Goal: Task Accomplishment & Management: Manage account settings

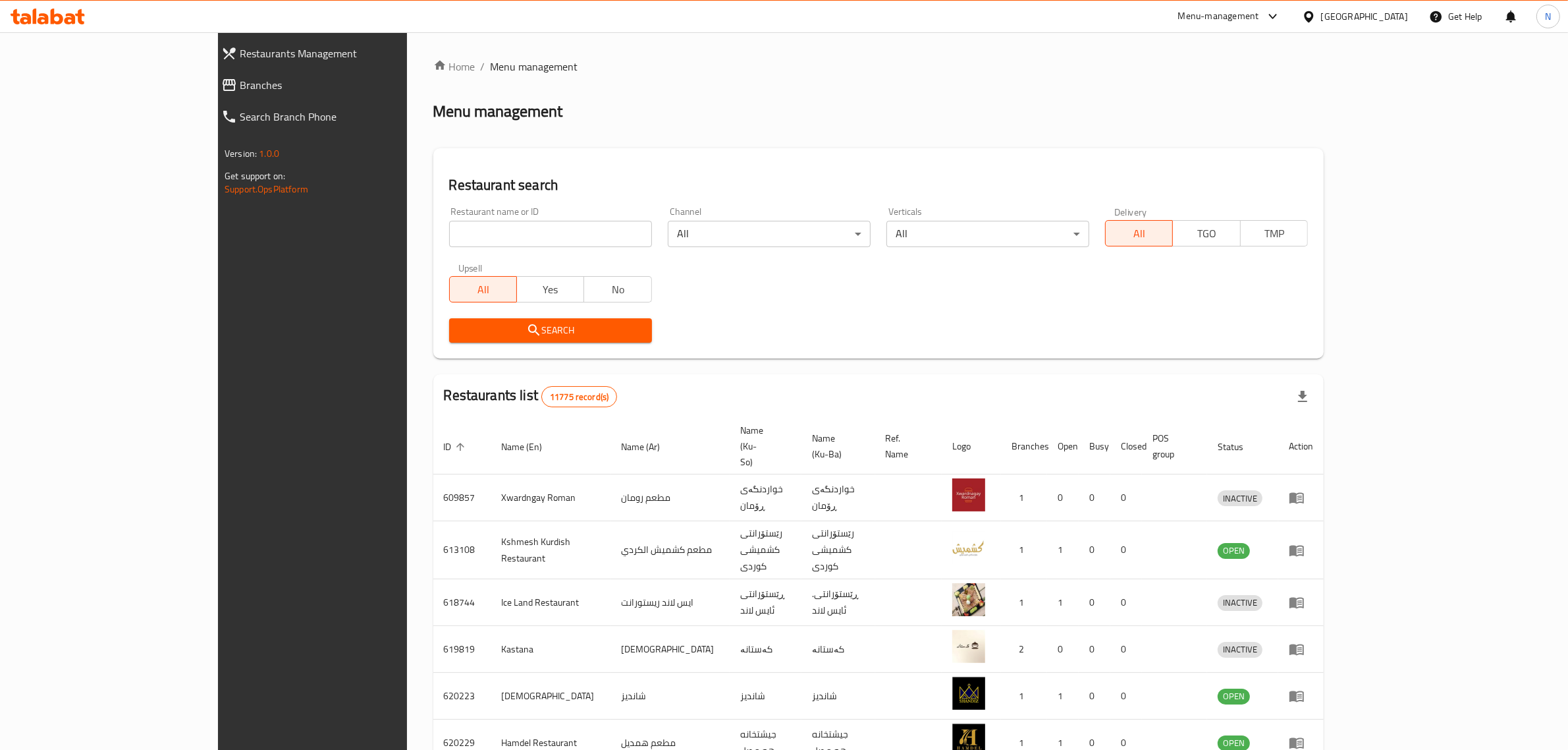
click at [454, 240] on input "search" at bounding box center [550, 234] width 203 height 26
paste input "666225"
type input "666225"
click at [518, 327] on span "Search" at bounding box center [551, 330] width 182 height 17
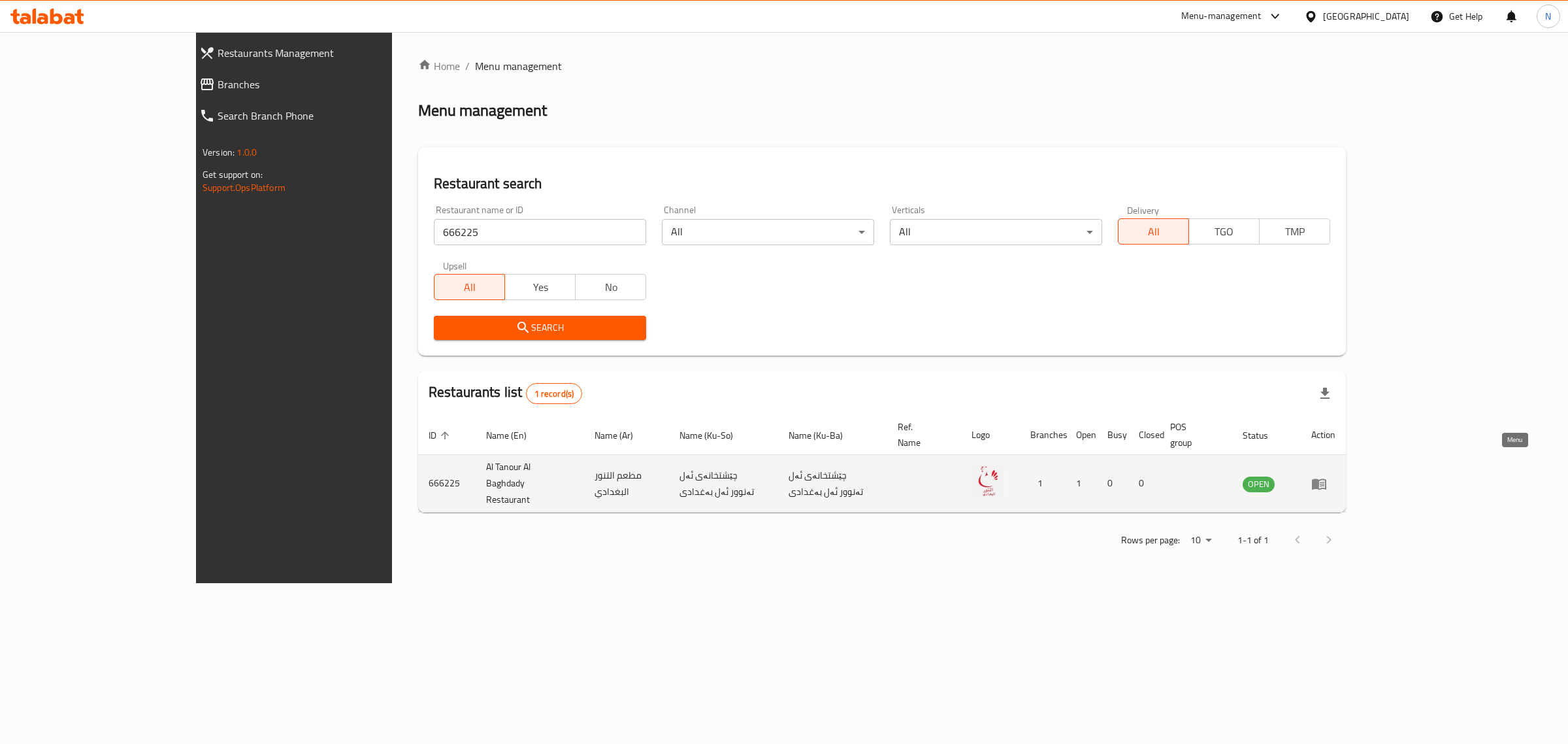
click at [1327, 476] on icon "enhanced table" at bounding box center [1319, 484] width 16 height 16
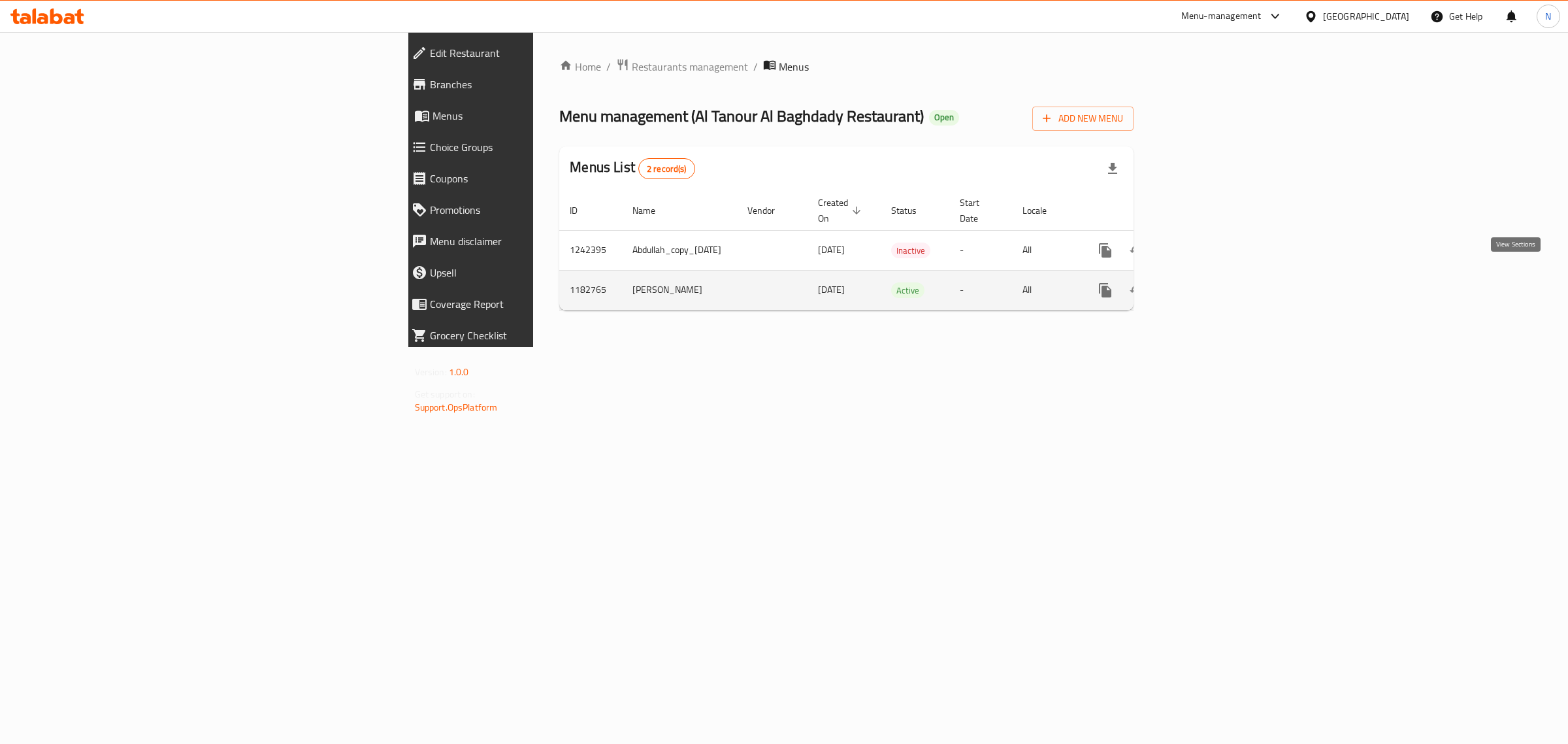
click at [1207, 282] on icon "enhanced table" at bounding box center [1199, 290] width 16 height 16
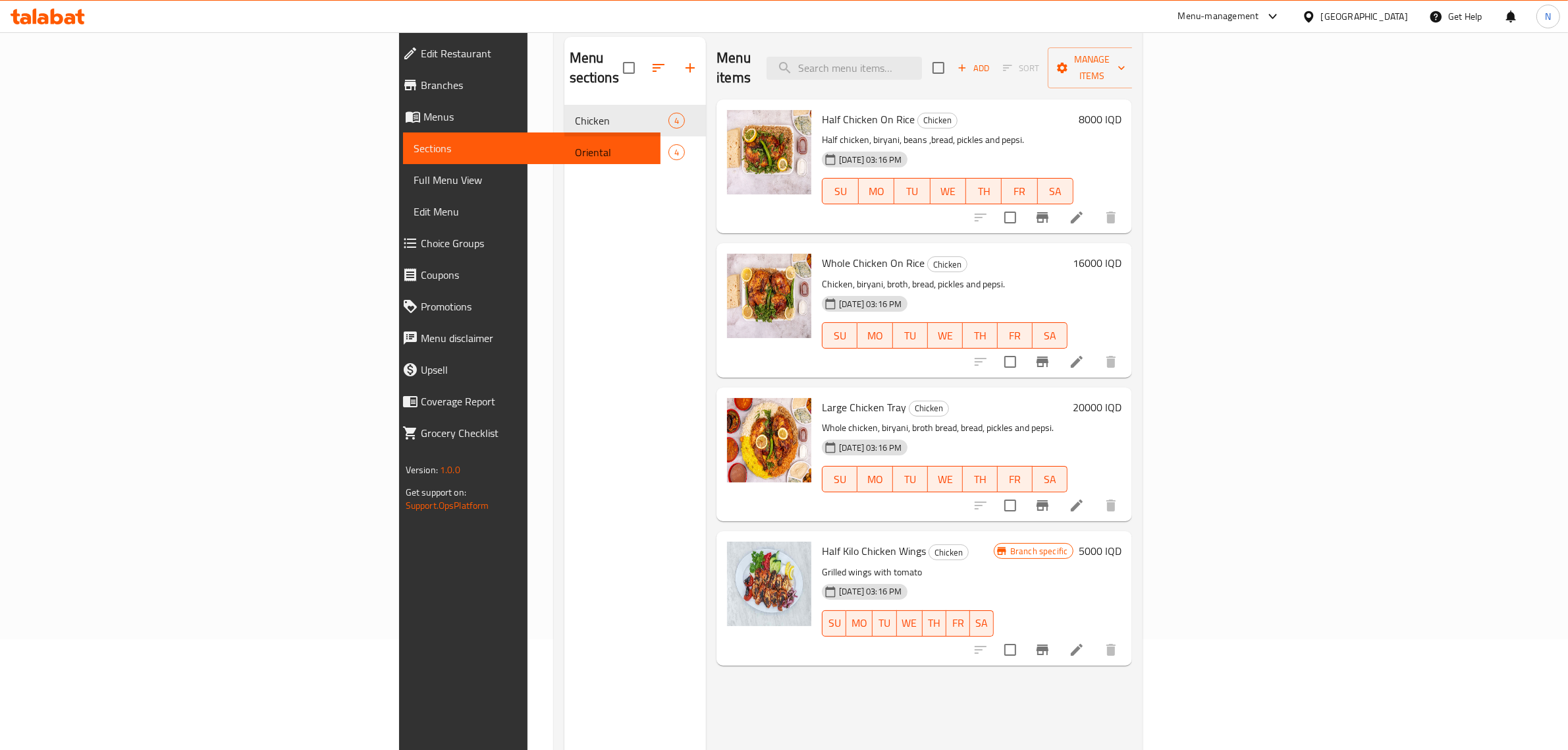
scroll to position [82, 0]
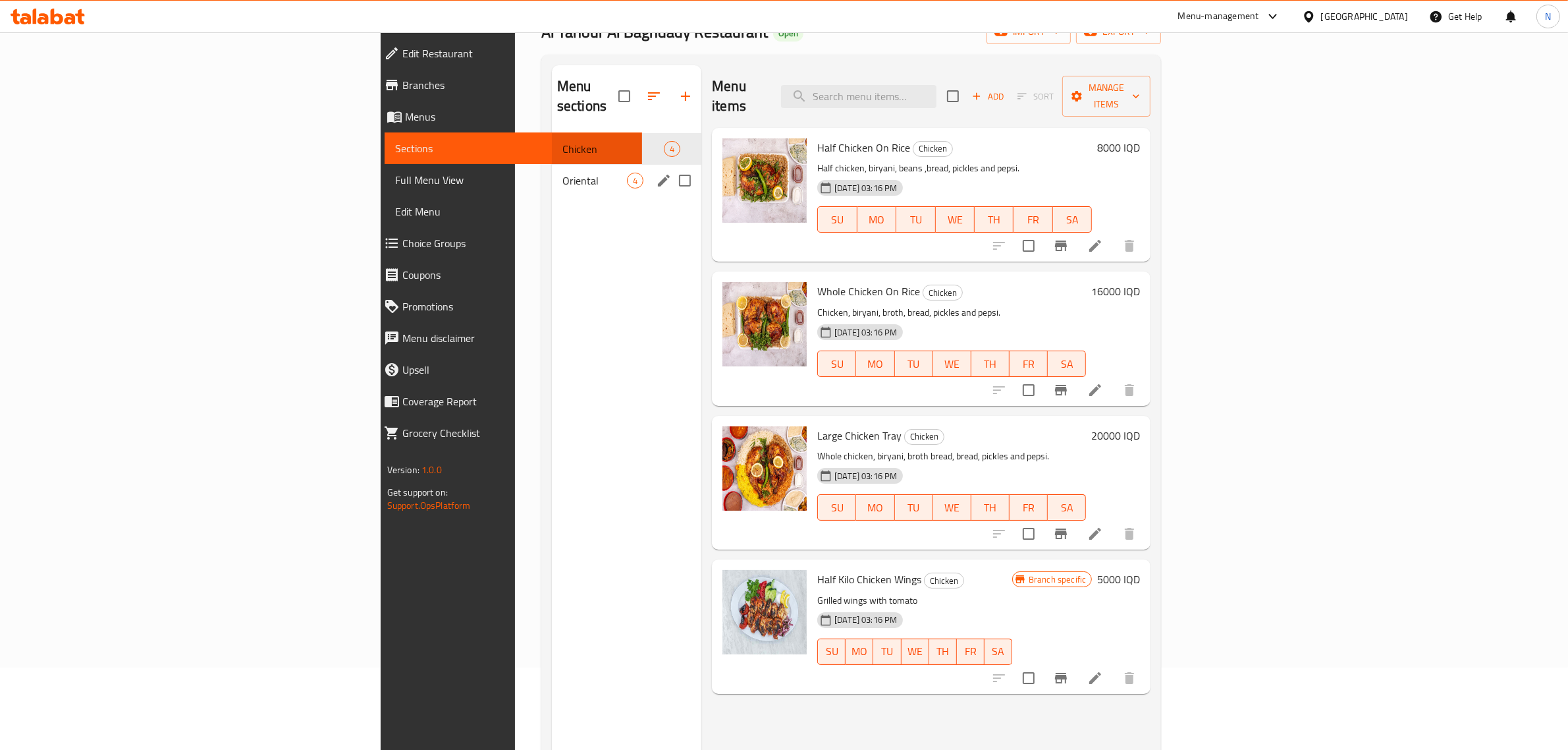
click at [563, 173] on span "Oriental" at bounding box center [595, 181] width 65 height 16
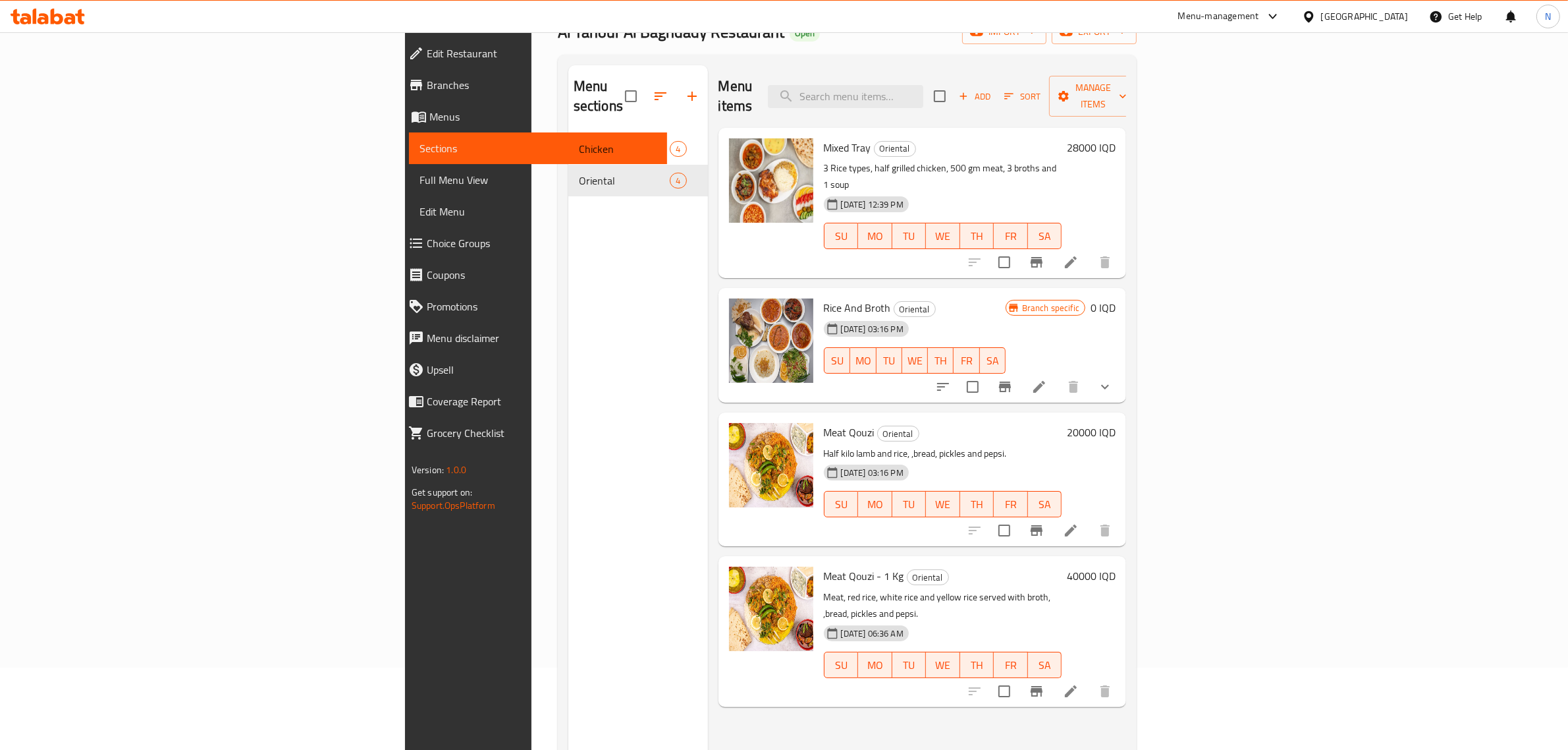
click at [1116, 423] on h6 "20000 IQD" at bounding box center [1091, 432] width 49 height 18
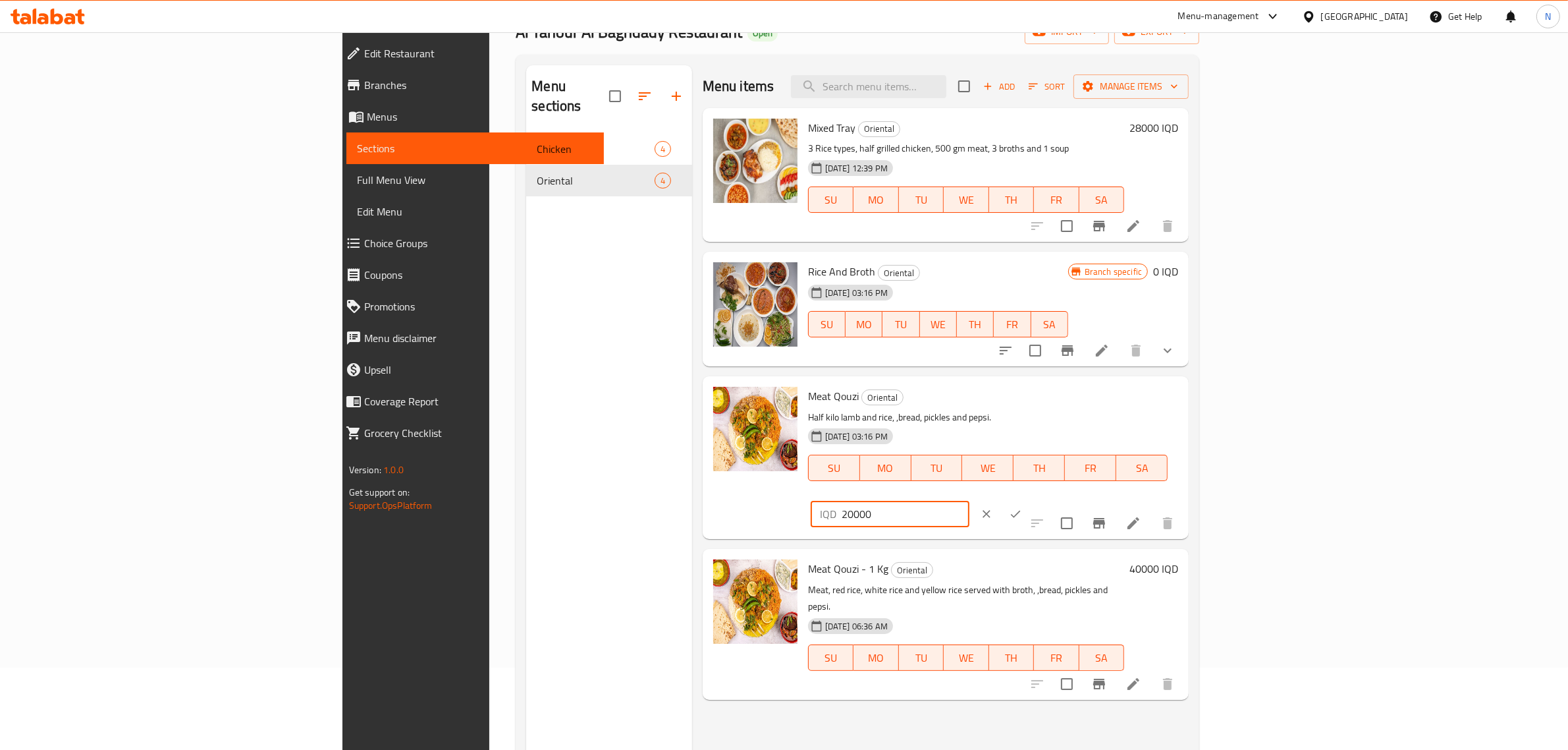
drag, startPoint x: 1349, startPoint y: 402, endPoint x: 1342, endPoint y: 405, distance: 7.6
click at [970, 501] on input "20000" at bounding box center [906, 514] width 128 height 26
type input "25000"
click at [1030, 500] on button "ok" at bounding box center [1015, 514] width 29 height 29
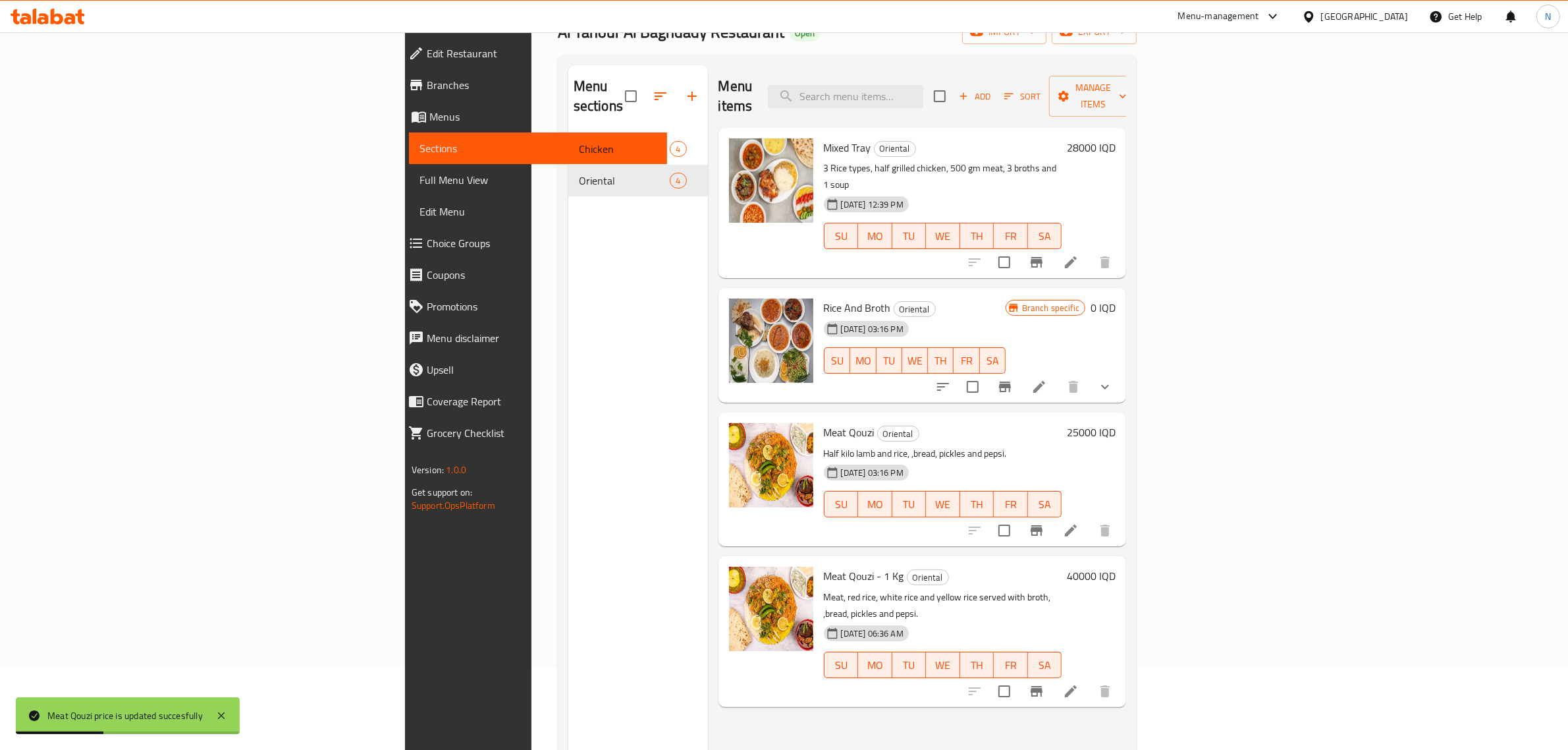
click at [1067, 418] on div "Meat Qouzi Oriental Half kilo lamb and rice, ,bread, pickles and pepsi. [DATE] …" at bounding box center [943, 479] width 248 height 123
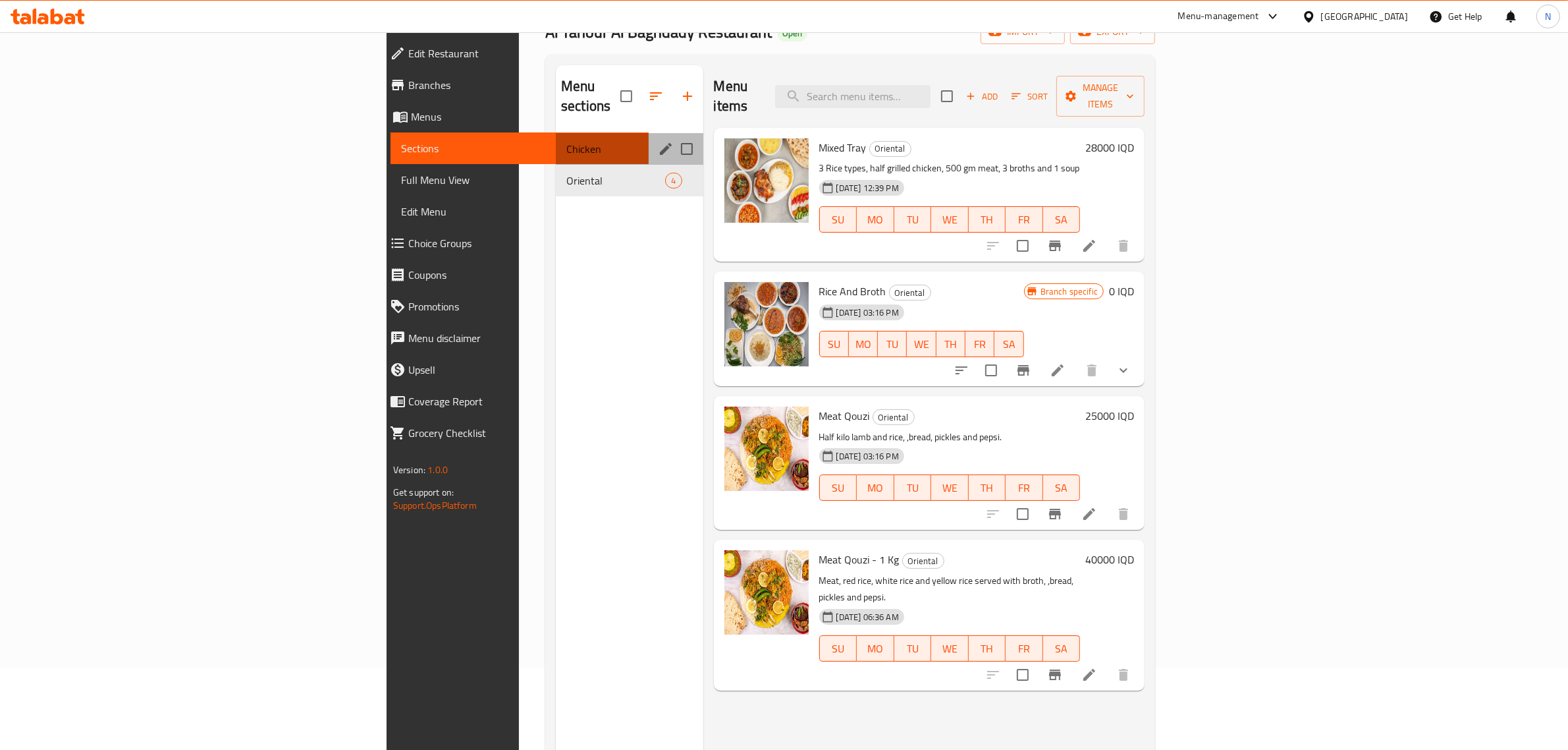
click at [556, 139] on div "Chicken 4" at bounding box center [630, 149] width 147 height 31
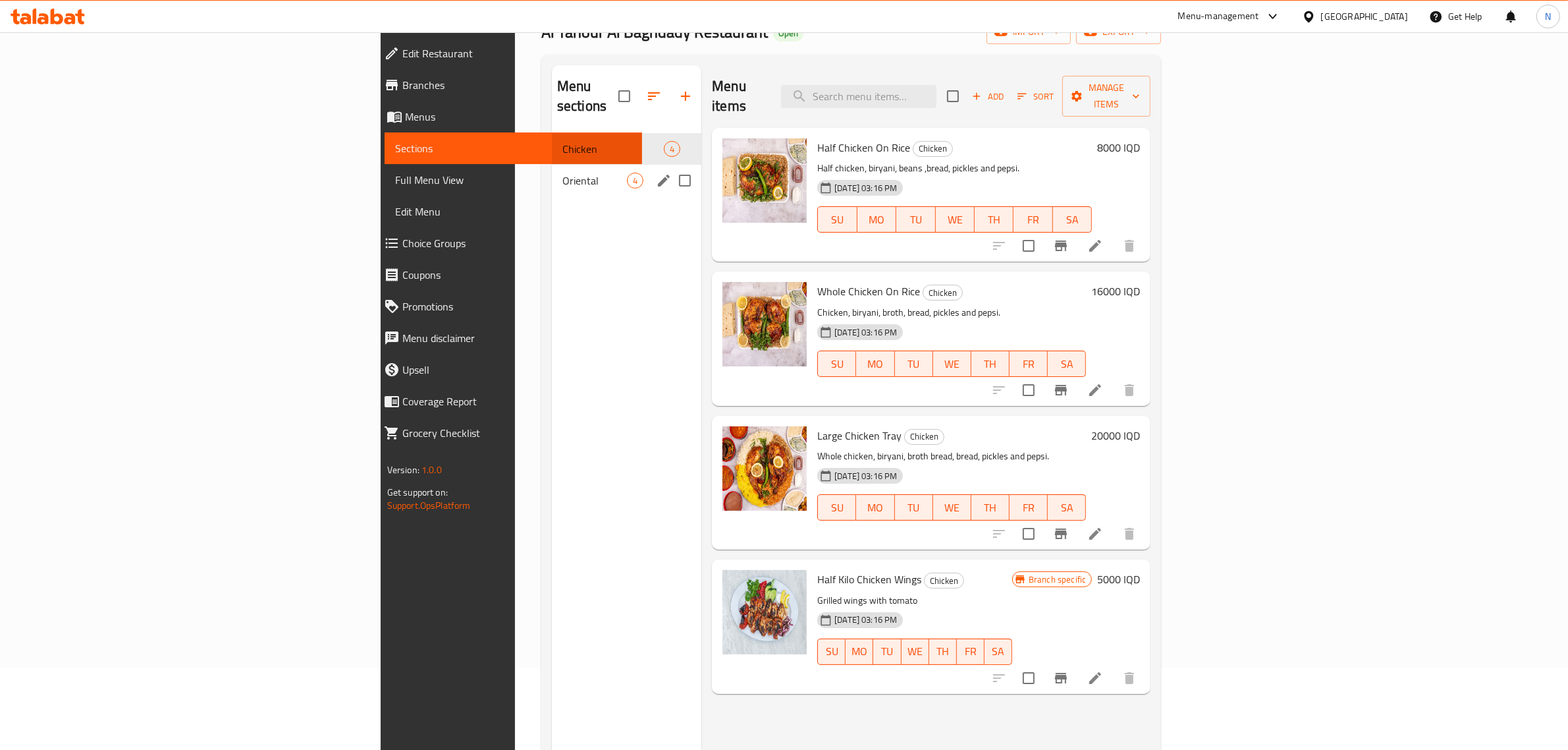
click at [552, 170] on div "Oriental 4" at bounding box center [626, 180] width 149 height 31
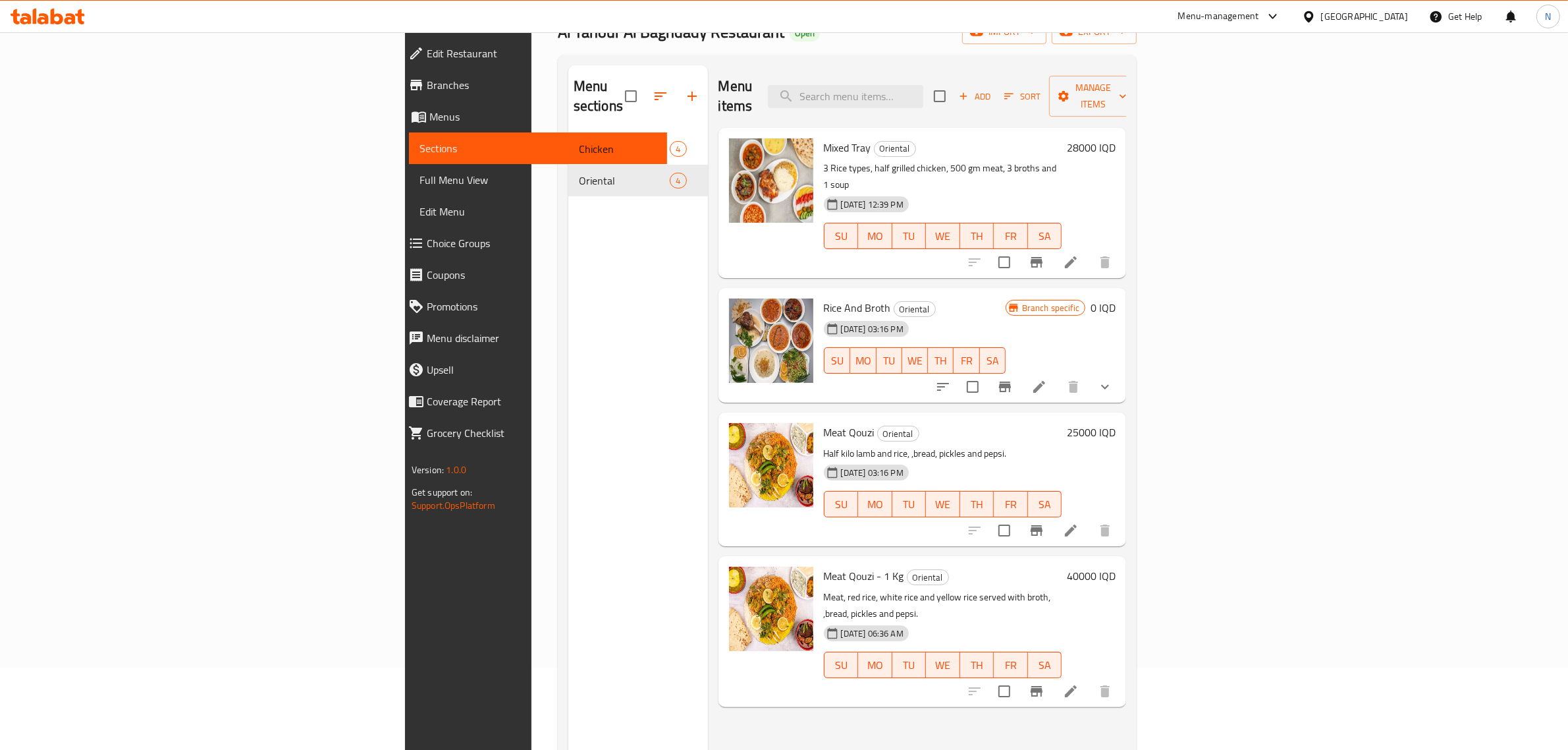
click at [33, 14] on icon at bounding box center [34, 16] width 4 height 15
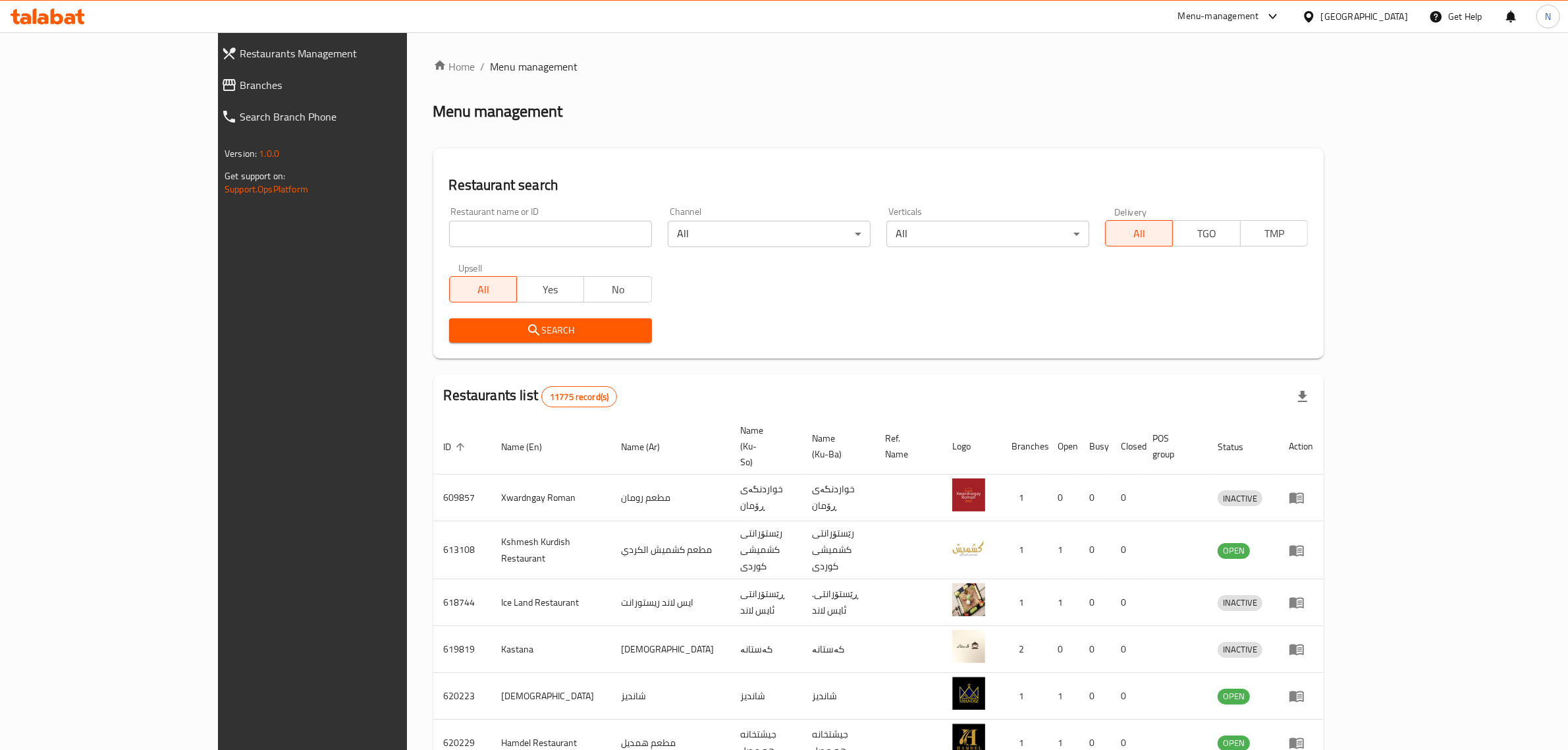
click at [449, 227] on input "search" at bounding box center [550, 234] width 203 height 26
paste input "707008"
type input "707008"
click at [535, 320] on button "Search" at bounding box center [550, 330] width 203 height 24
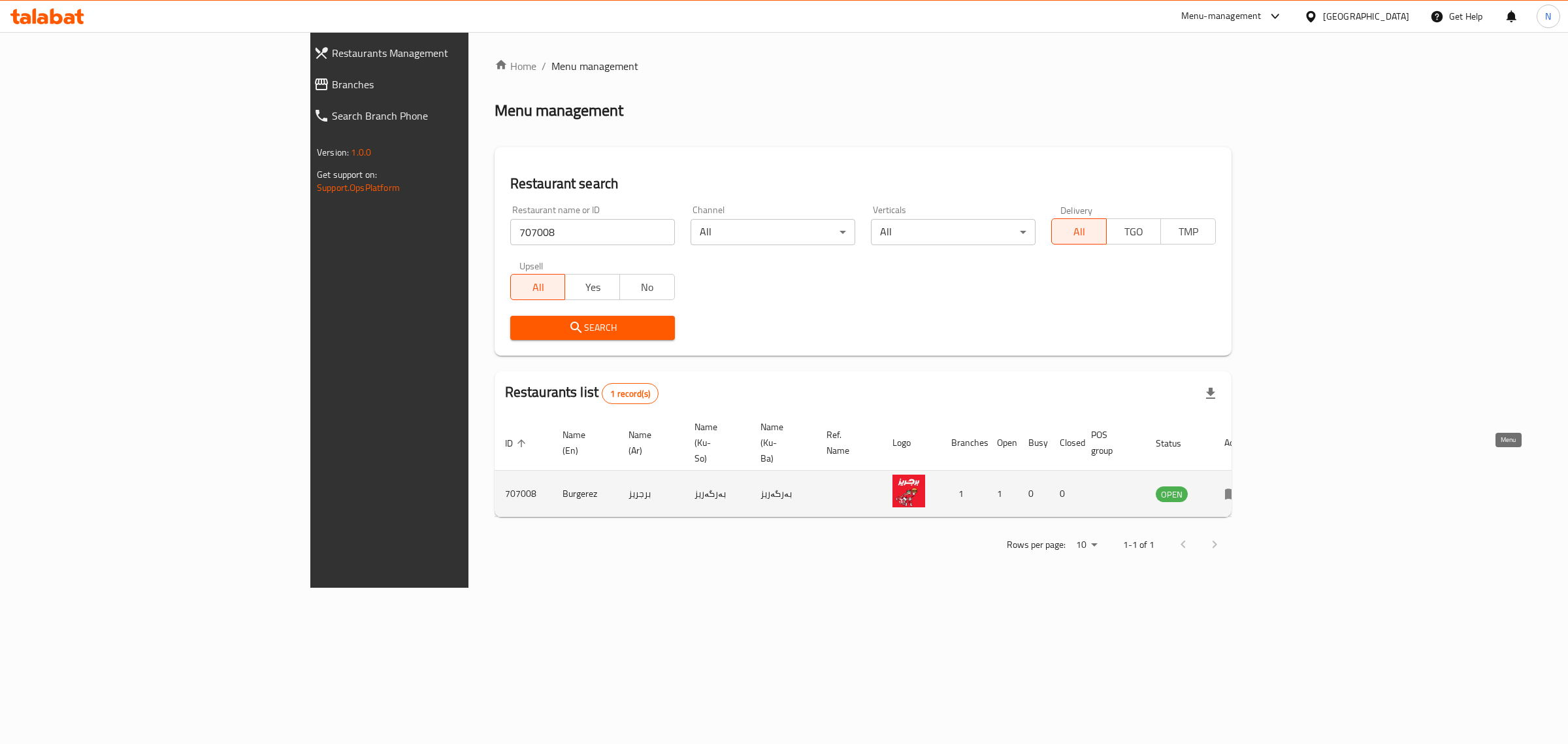
click at [1239, 489] on icon "enhanced table" at bounding box center [1232, 494] width 14 height 11
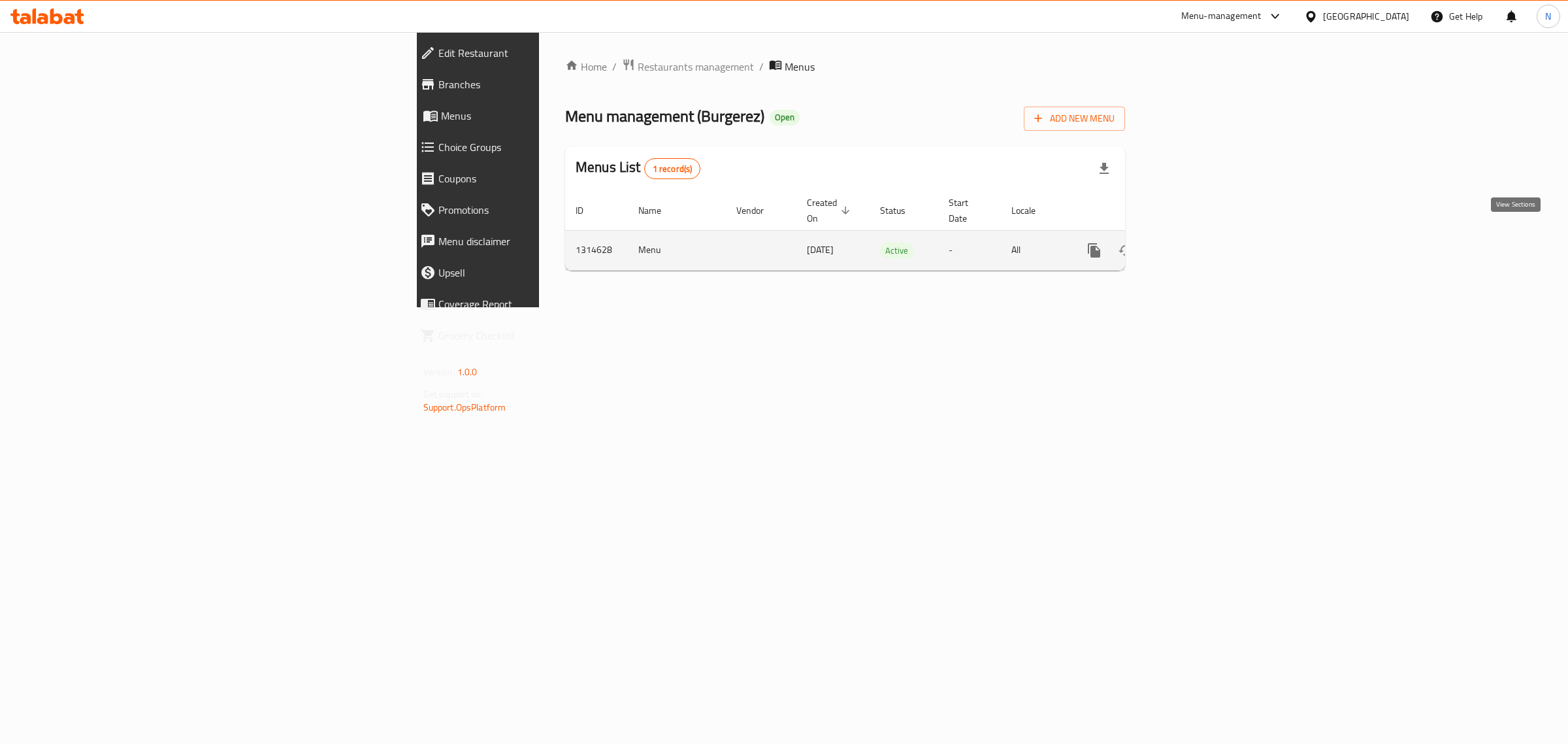
click at [1196, 243] on icon "enhanced table" at bounding box center [1188, 251] width 16 height 16
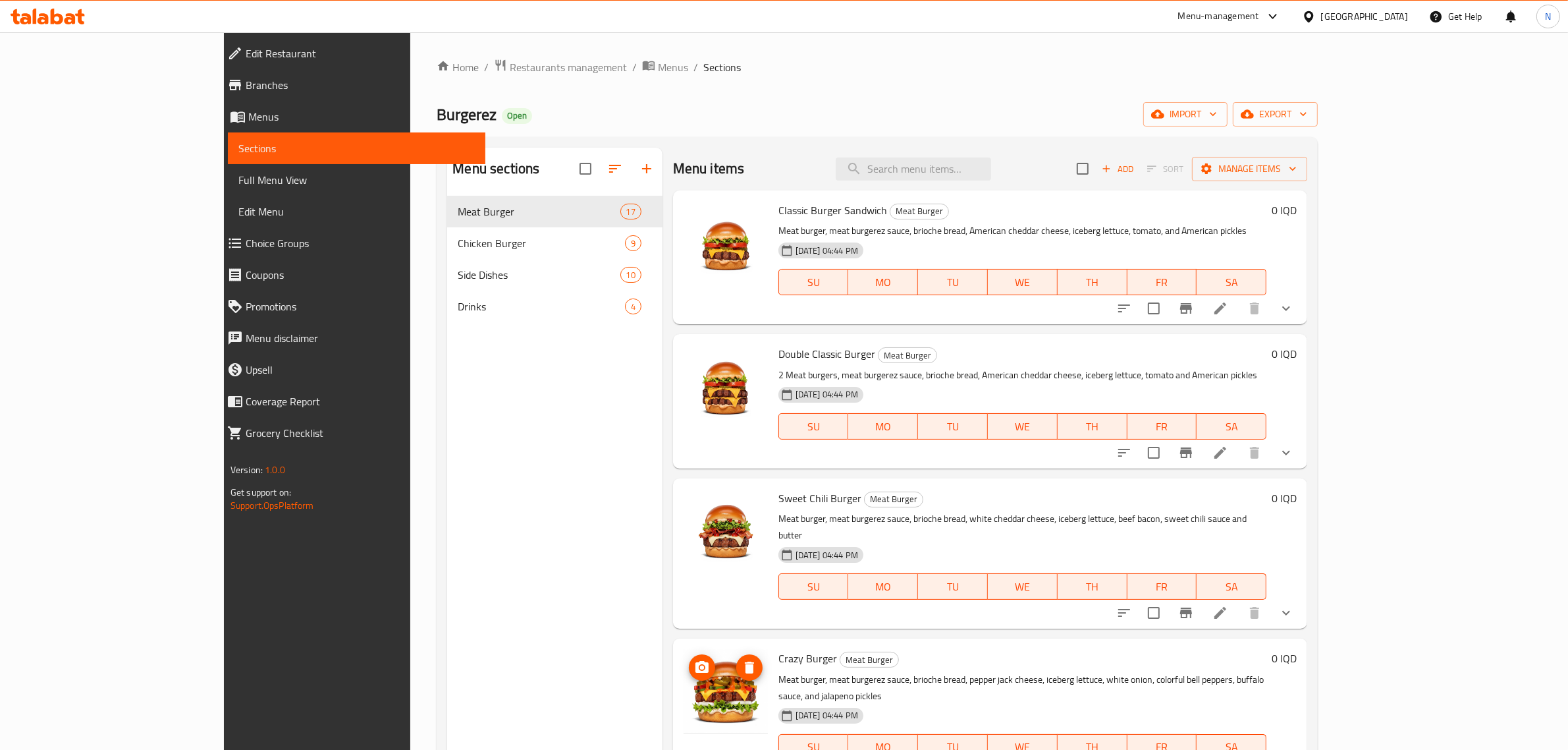
click at [684, 669] on img at bounding box center [726, 691] width 84 height 84
click at [684, 672] on img at bounding box center [726, 691] width 84 height 84
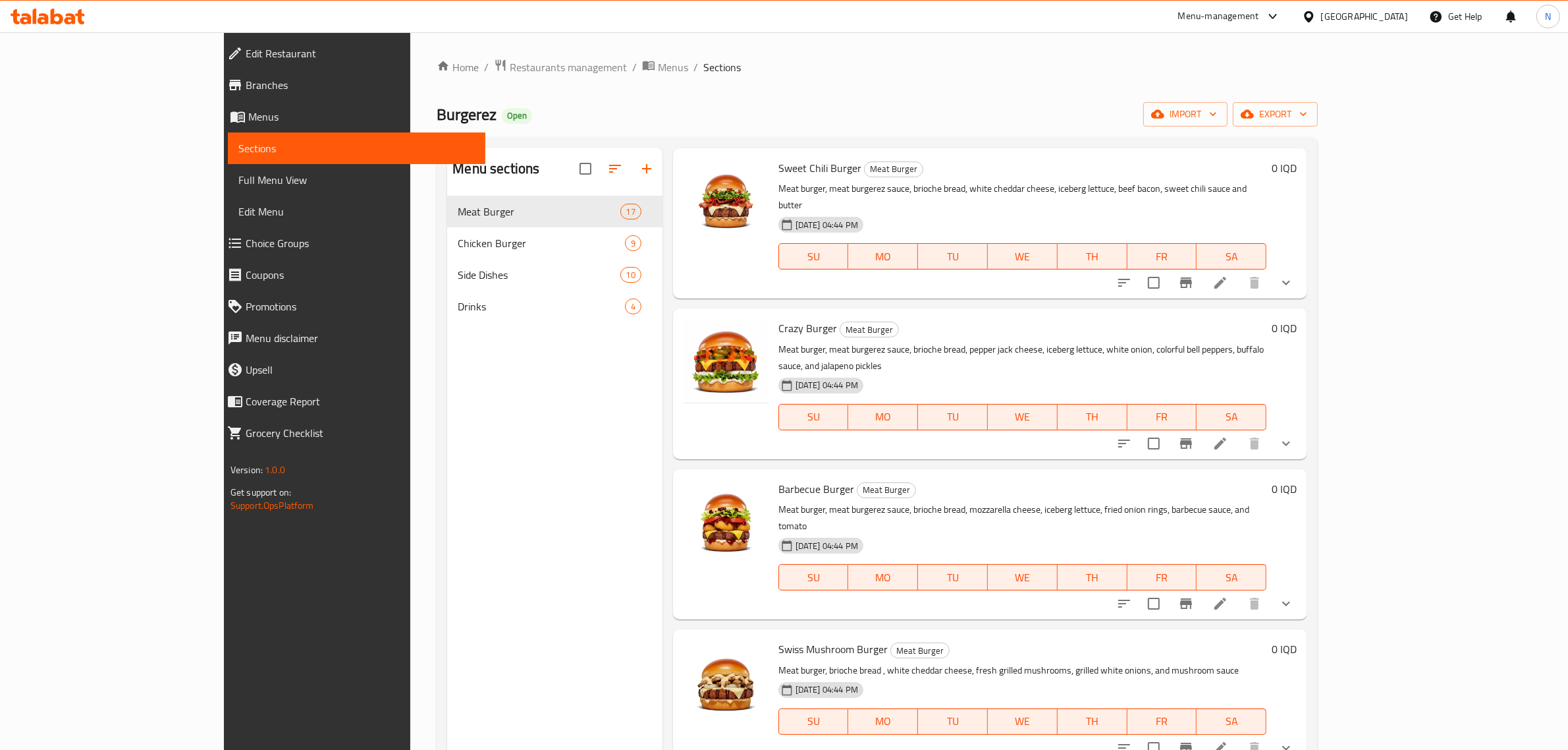
scroll to position [329, 0]
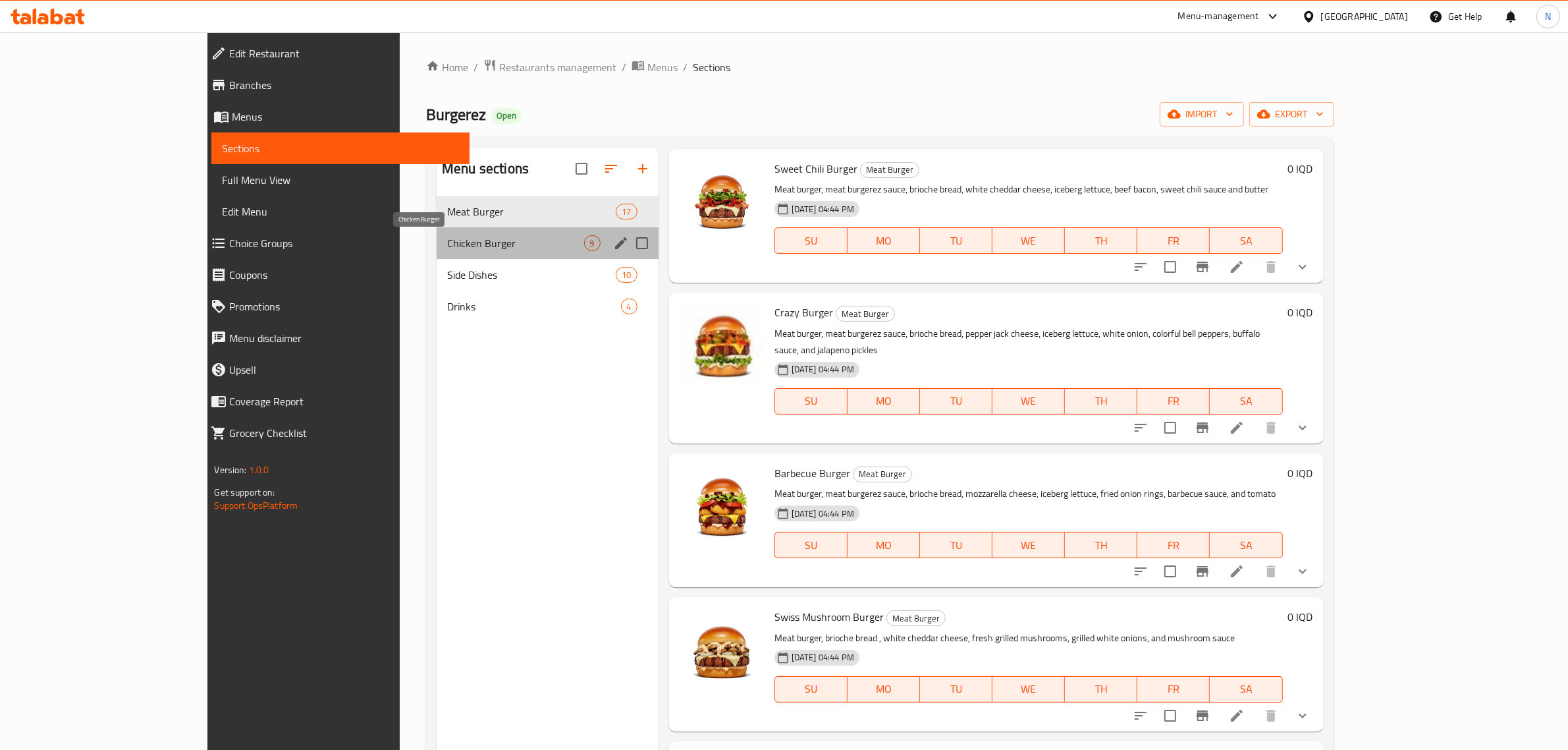
click at [447, 242] on span "Chicken Burger" at bounding box center [515, 243] width 136 height 16
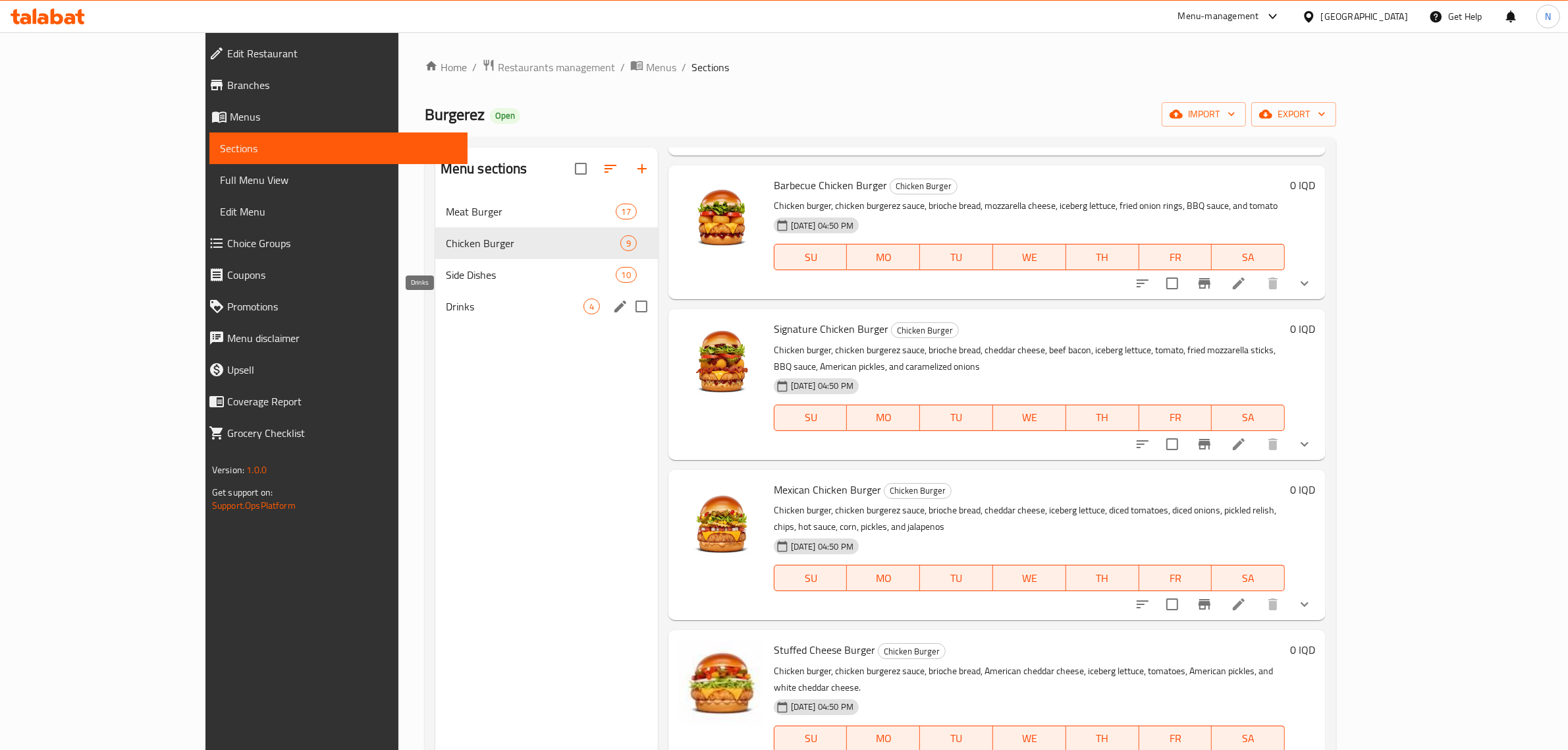
click at [459, 308] on span "Drinks" at bounding box center [515, 307] width 138 height 16
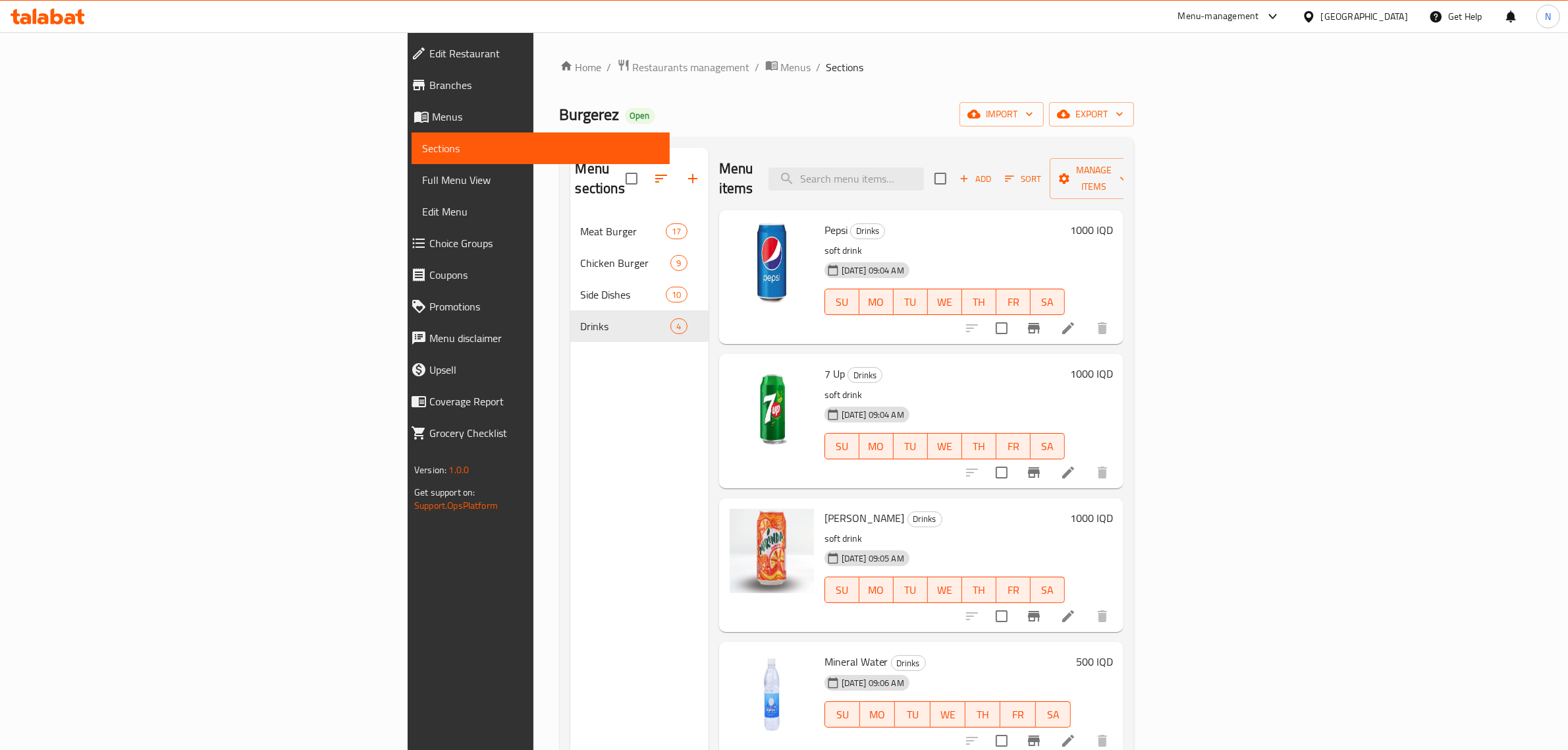
click at [69, 20] on icon at bounding box center [47, 17] width 74 height 16
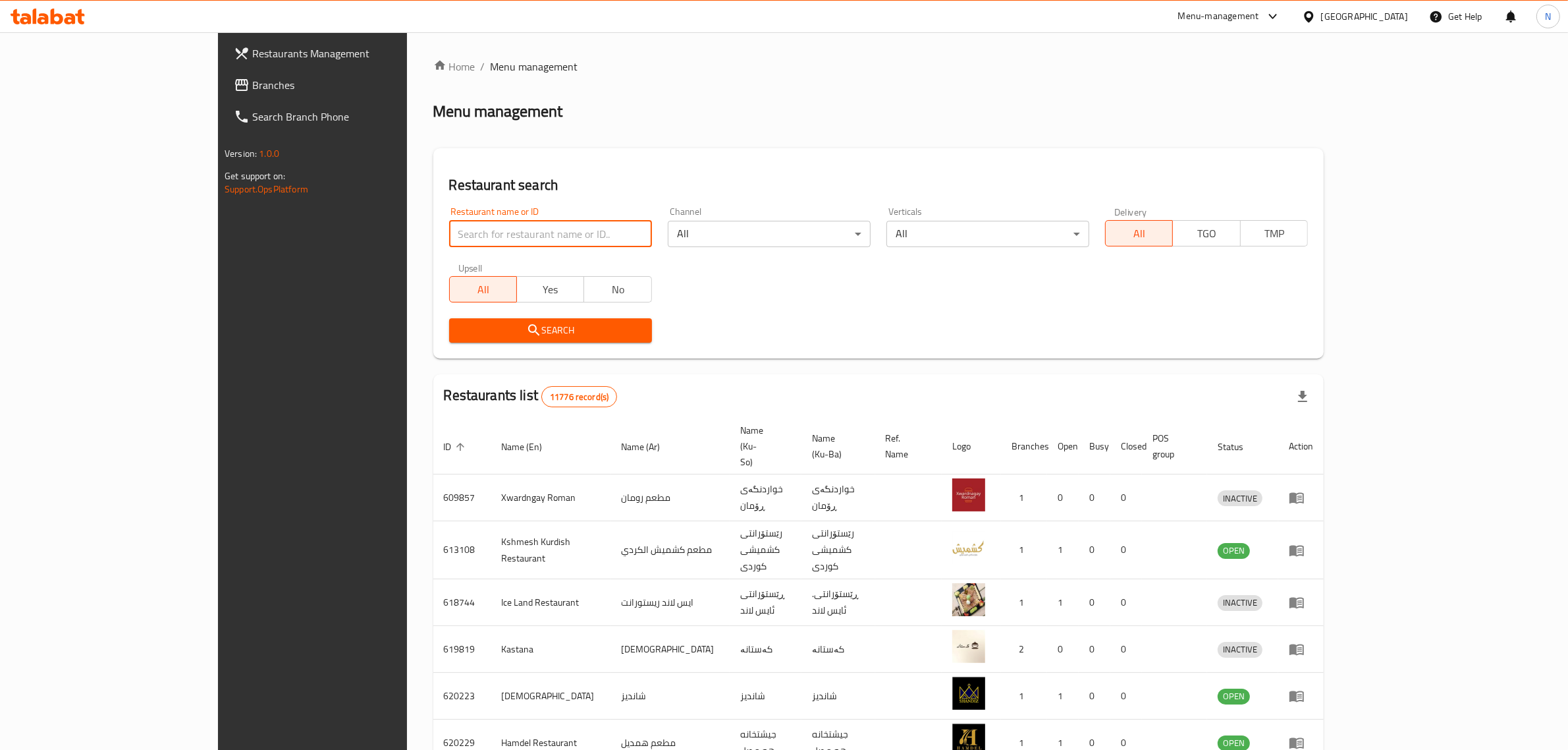
click at [534, 239] on input "search" at bounding box center [550, 234] width 203 height 26
type input "smoke pizza"
click button "Search" at bounding box center [550, 330] width 203 height 24
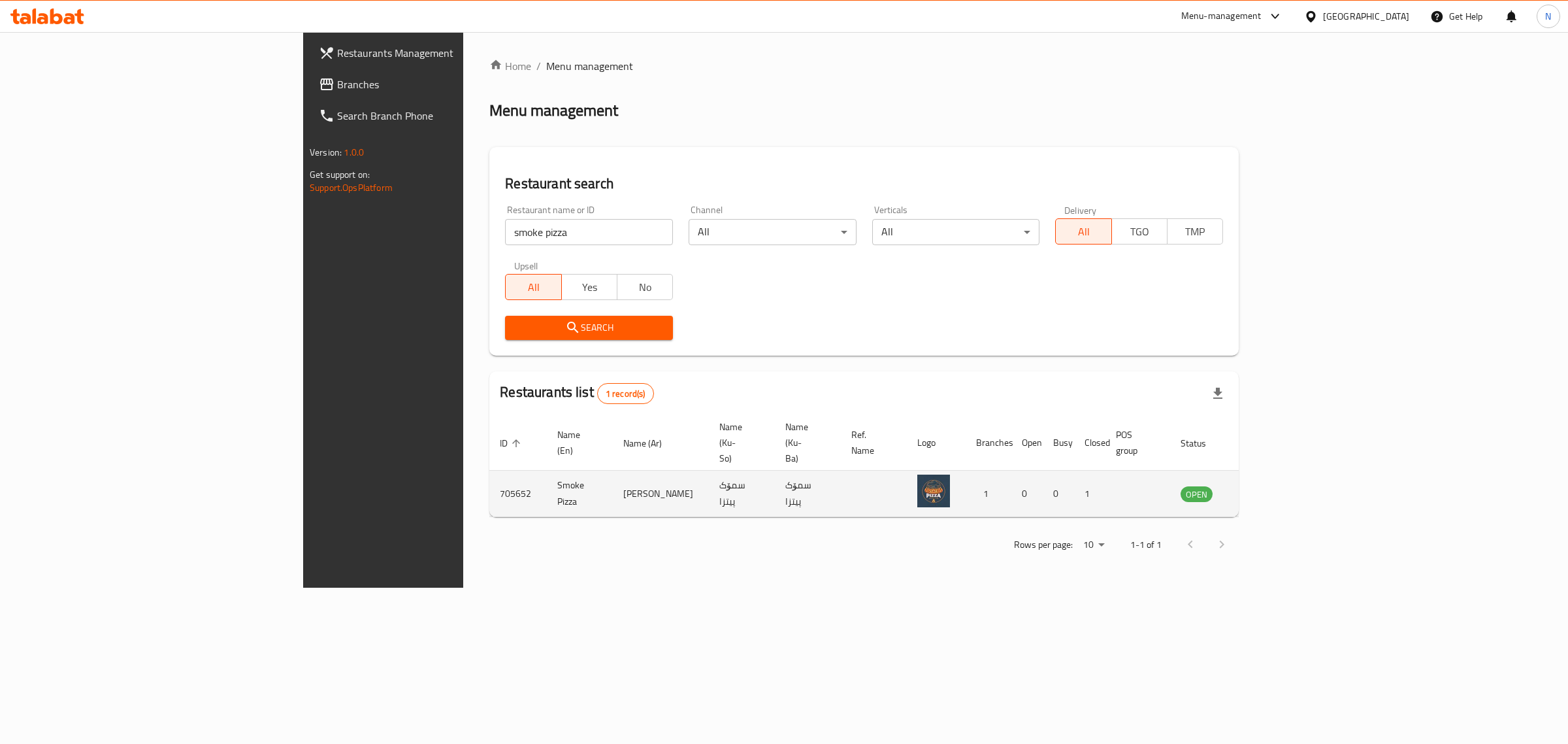
click at [546, 470] on td "Smoke Pizza" at bounding box center [579, 493] width 66 height 46
copy td "Smoke Pizza"
